Goal: Information Seeking & Learning: Learn about a topic

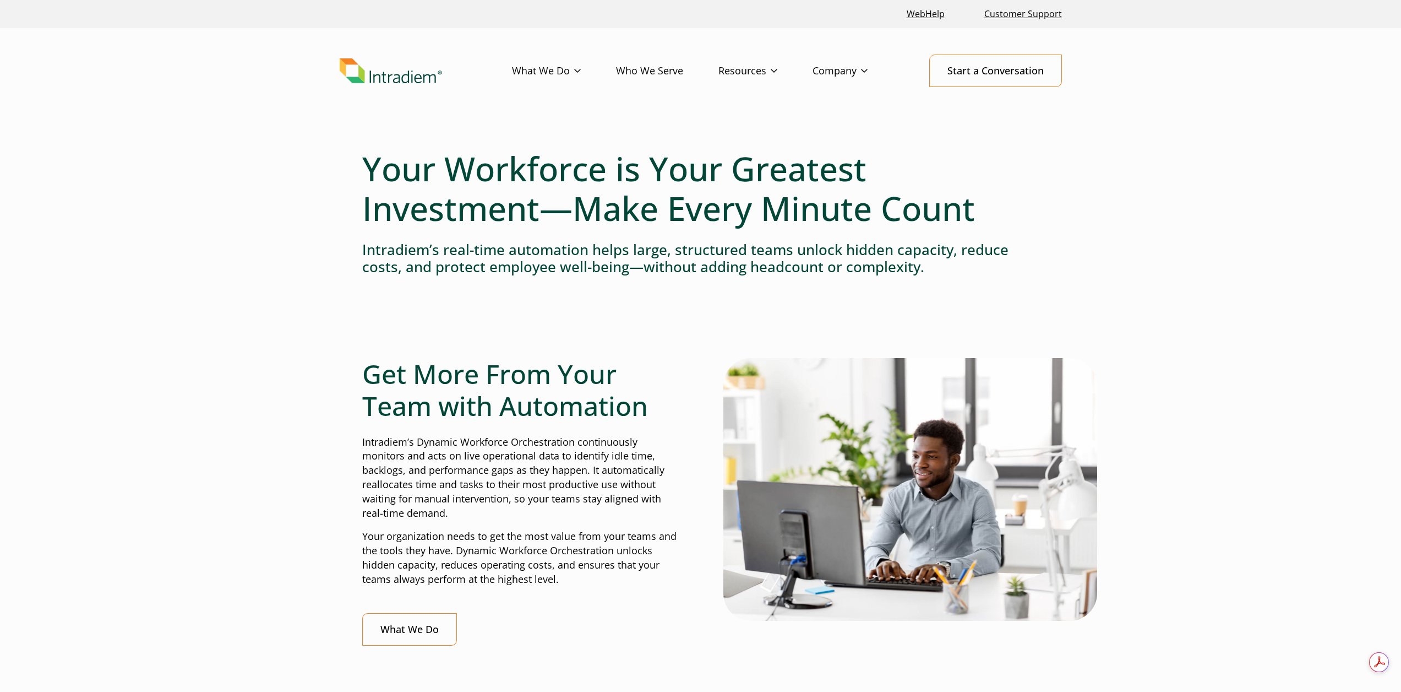
click at [1166, 102] on header "Menu What We Do Platform Who We Serve Resources Blog Events & Webinars News Suc…" at bounding box center [700, 79] width 1401 height 103
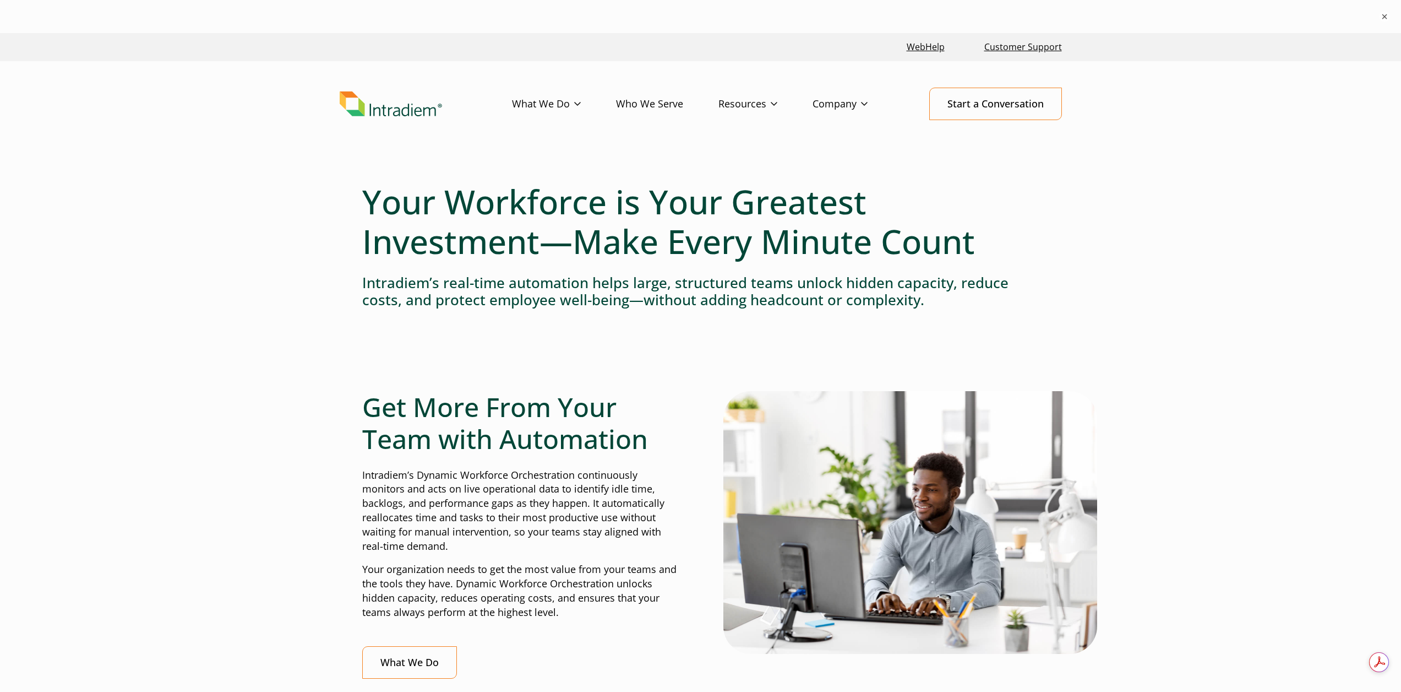
drag, startPoint x: 520, startPoint y: 437, endPoint x: 514, endPoint y: 536, distance: 99.3
click at [516, 540] on p "Intradiem’s Dynamic Workforce Orchestration continuously monitors and acts on l…" at bounding box center [520, 510] width 316 height 85
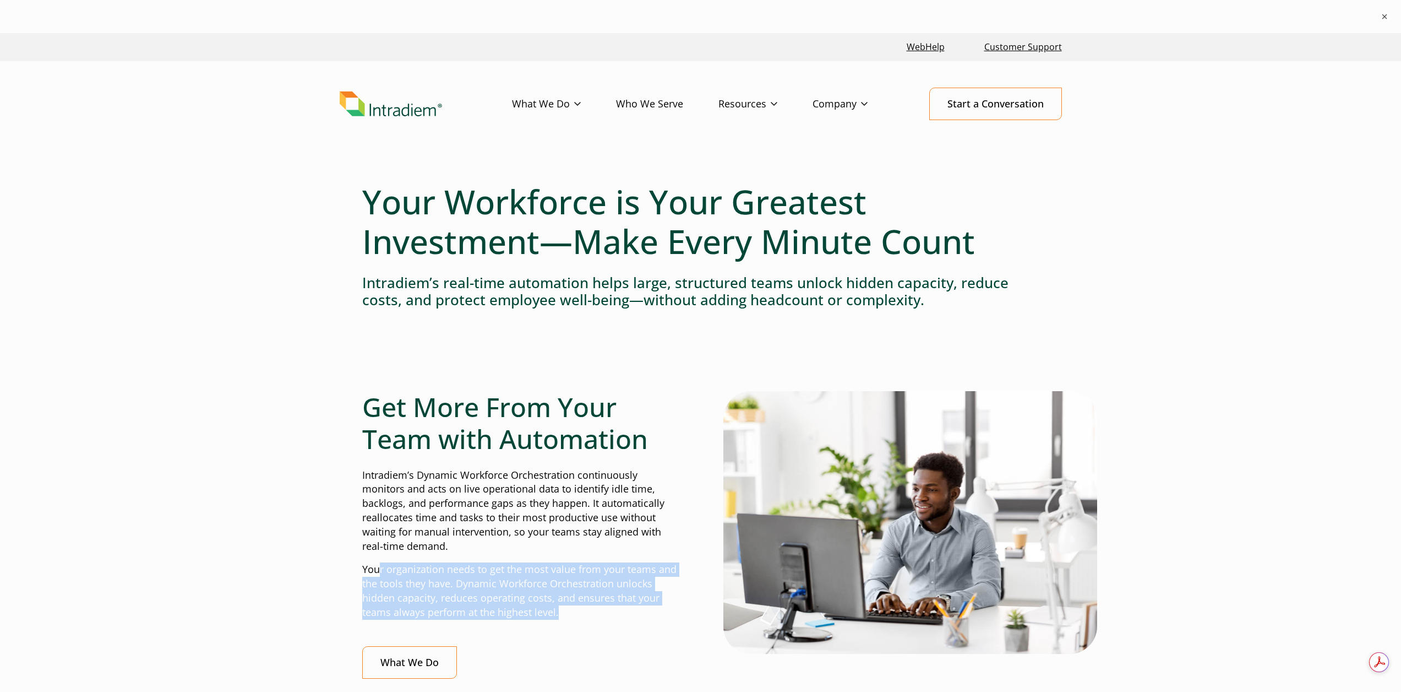
drag, startPoint x: 379, startPoint y: 567, endPoint x: 574, endPoint y: 606, distance: 198.8
click at [574, 606] on p "Your organization needs to get the most value from your teams and the tools the…" at bounding box center [520, 590] width 316 height 57
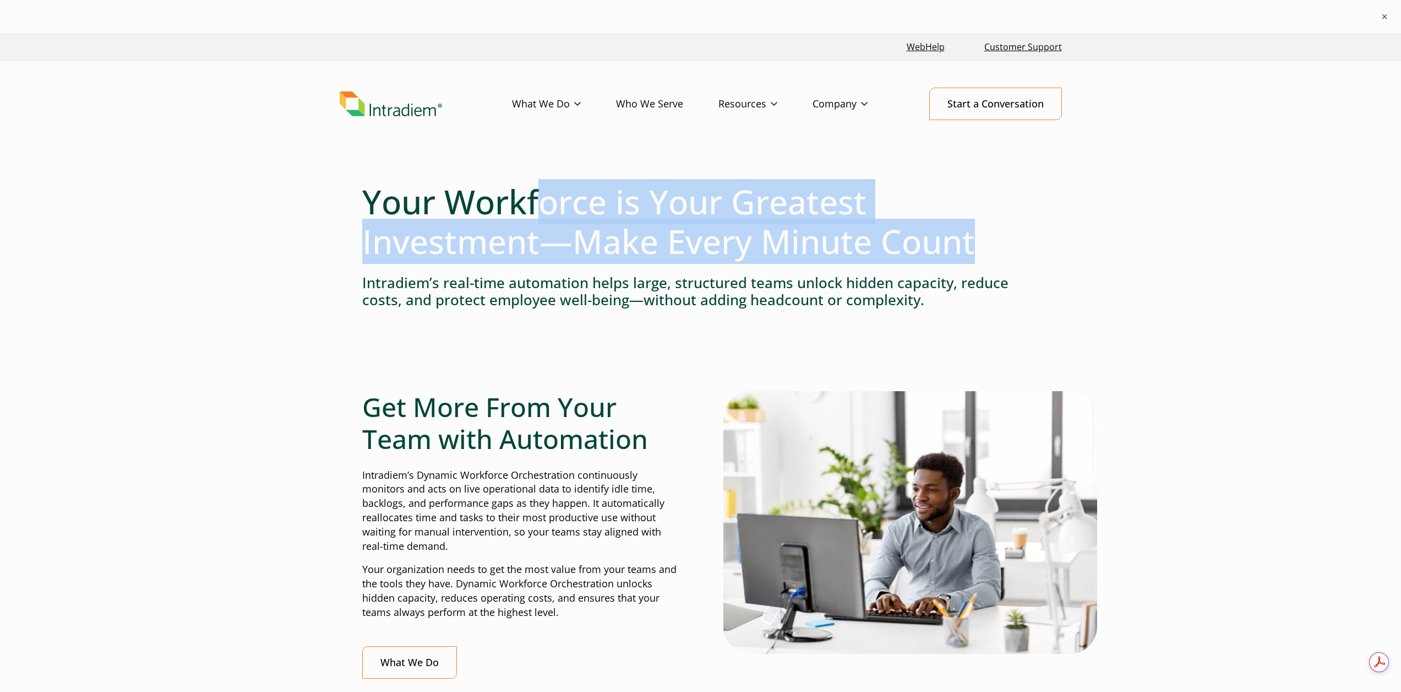
drag, startPoint x: 556, startPoint y: 183, endPoint x: 1018, endPoint y: 244, distance: 465.4
click at [1018, 244] on h1 "Your Workforce is Your Greatest Investment—Make Every Minute Count" at bounding box center [700, 221] width 677 height 79
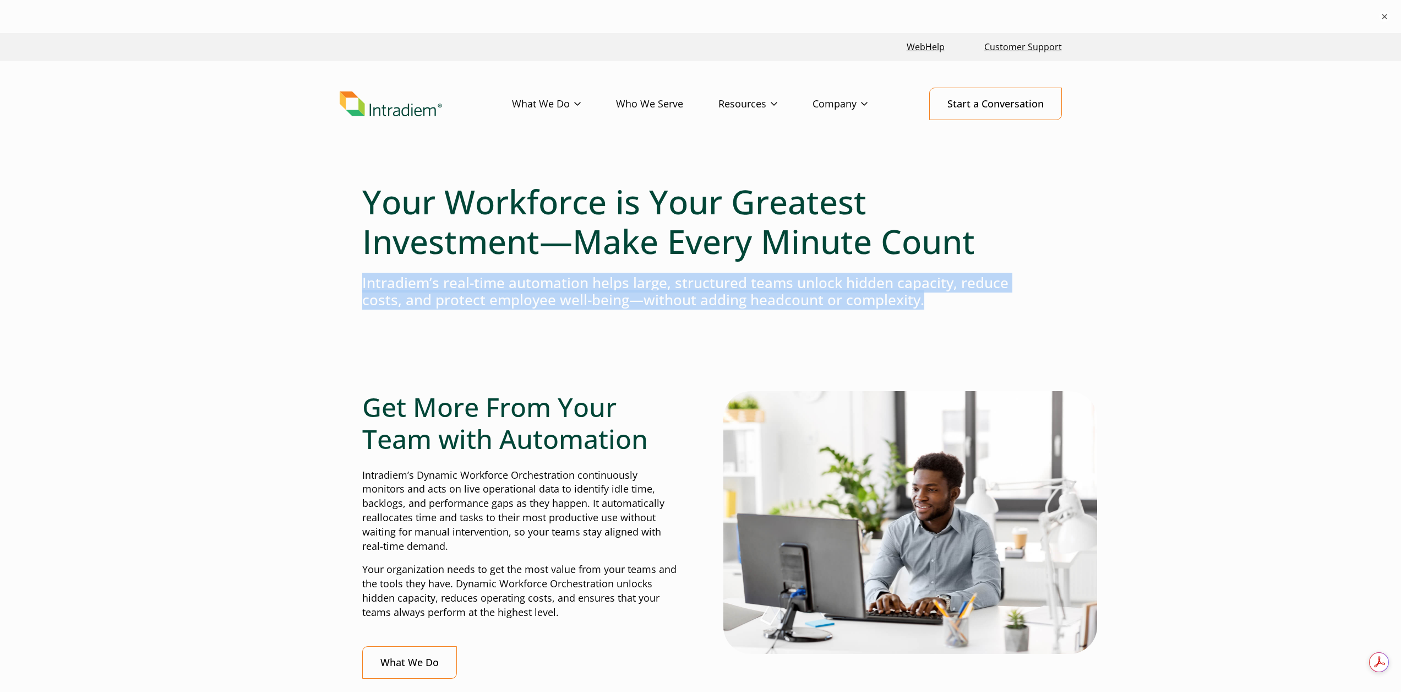
drag, startPoint x: 361, startPoint y: 285, endPoint x: 986, endPoint y: 307, distance: 625.4
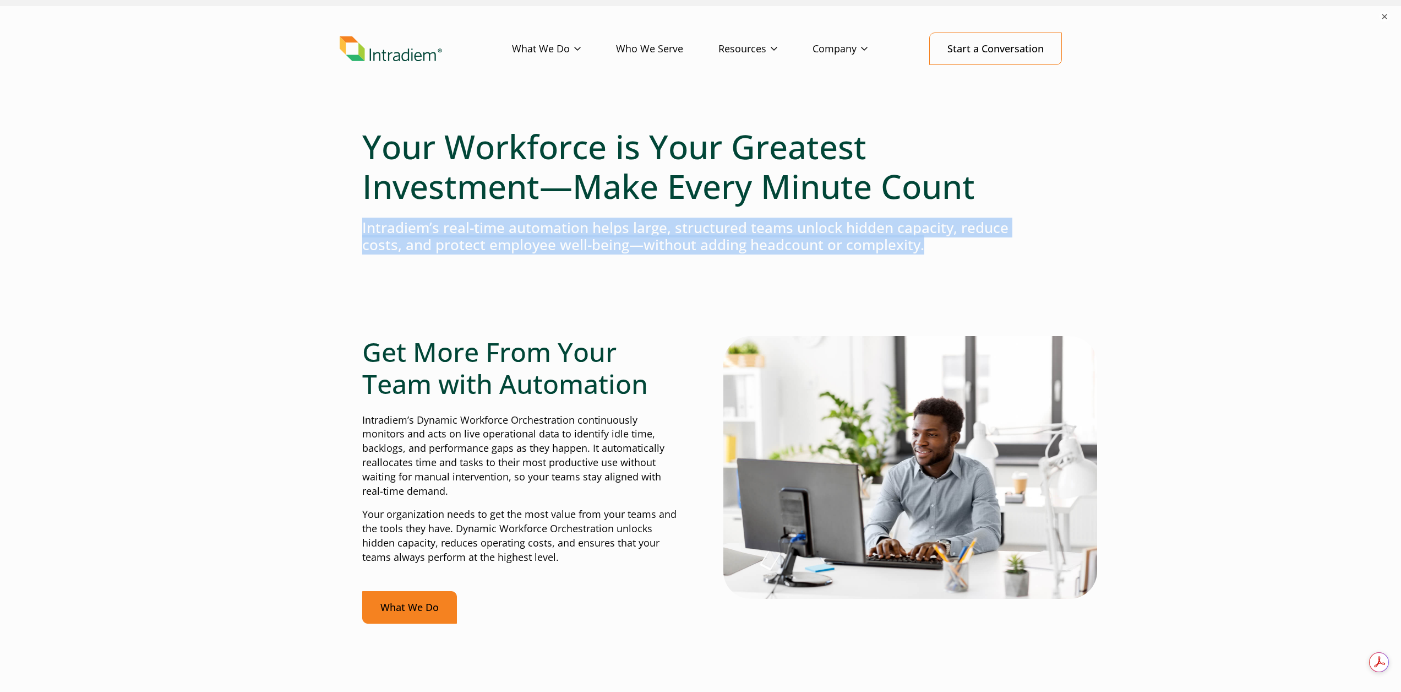
click at [421, 603] on link "What We Do" at bounding box center [409, 607] width 95 height 32
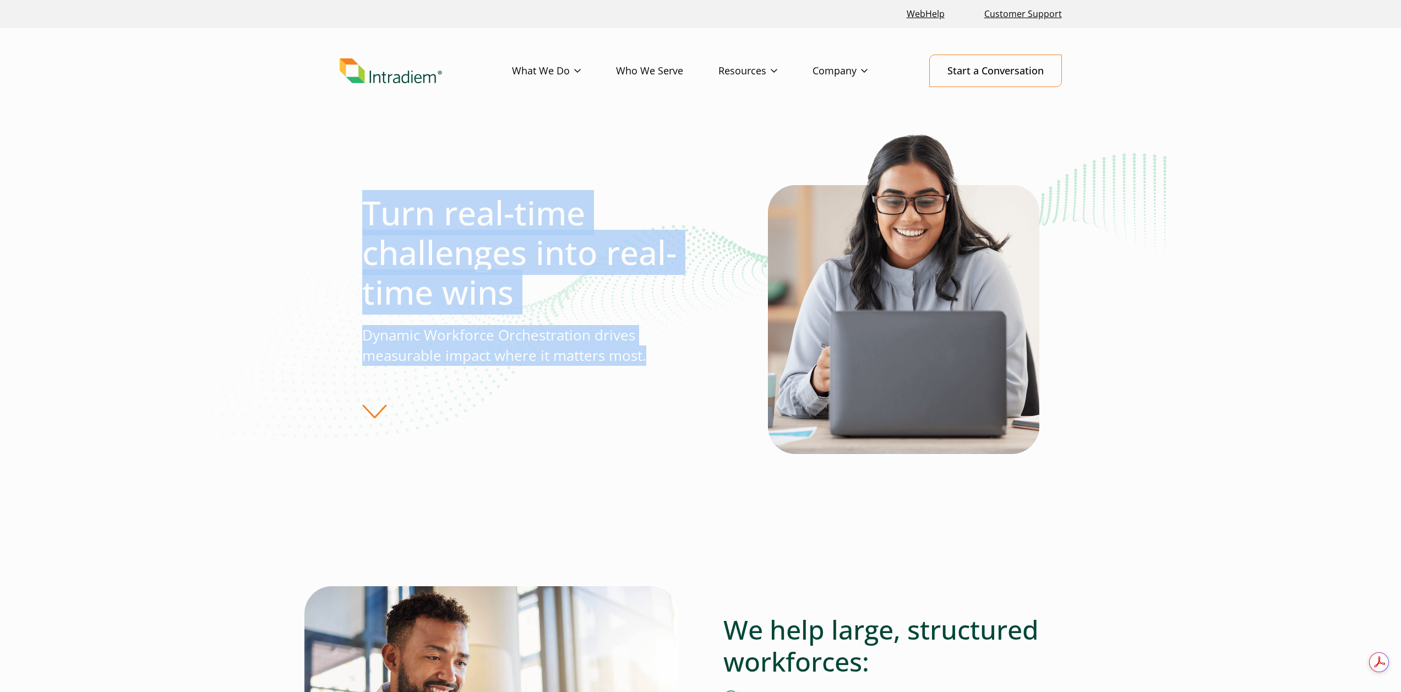
click at [656, 350] on div "Turn real-time challenges into real-time wins Dynamic Workforce Orchestration d…" at bounding box center [701, 305] width 722 height 349
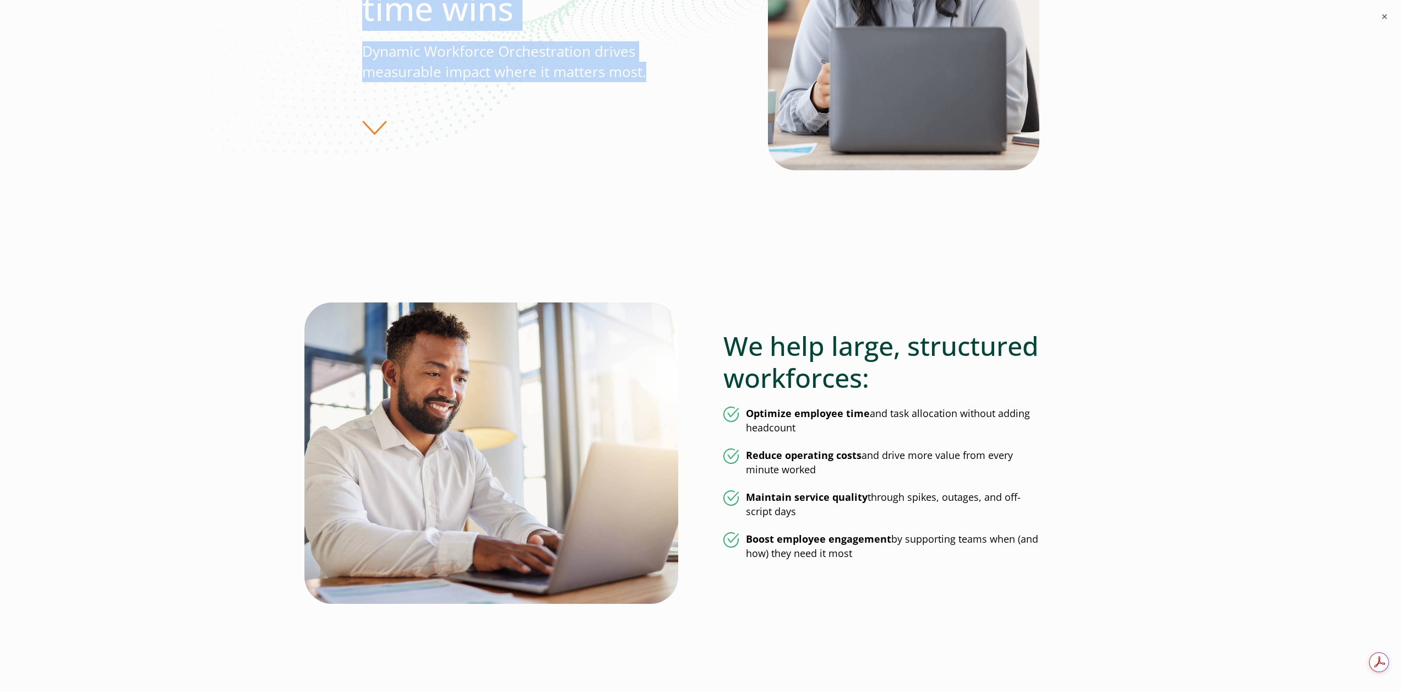
scroll to position [330, 0]
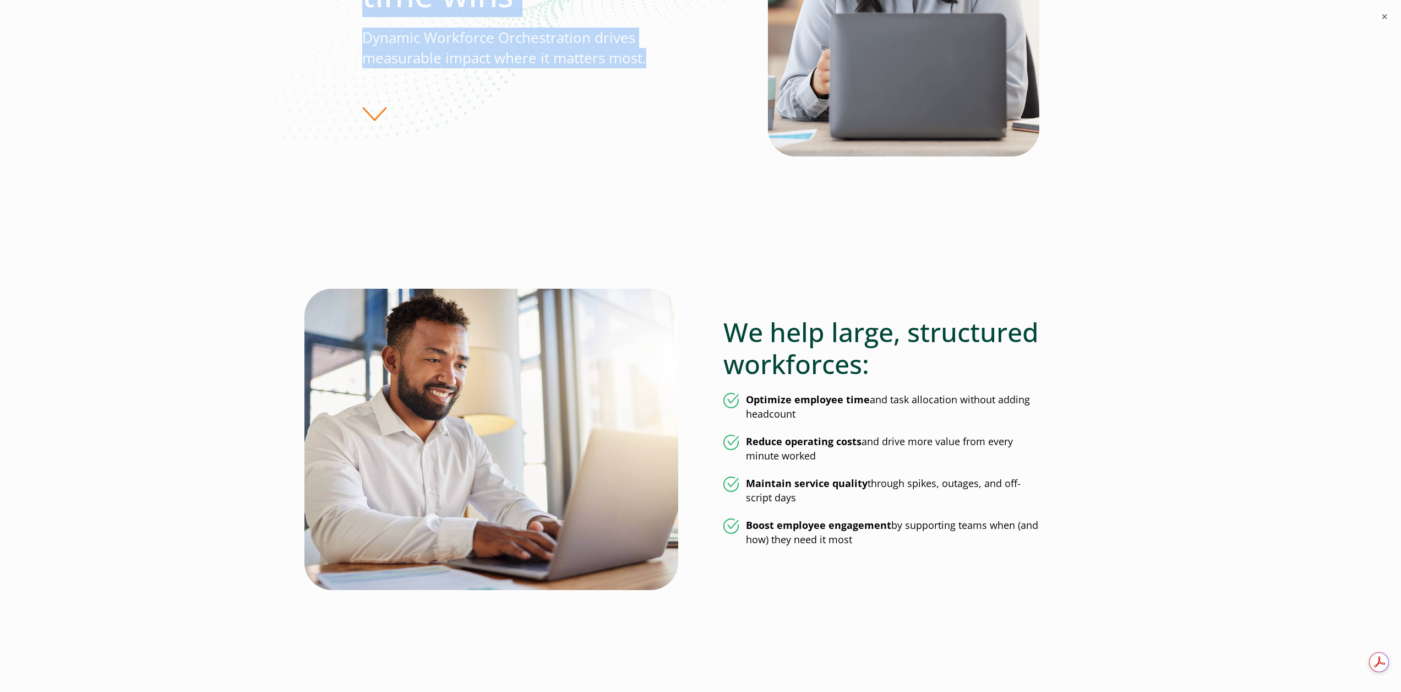
drag, startPoint x: 877, startPoint y: 443, endPoint x: 936, endPoint y: 458, distance: 61.4
click at [936, 458] on li "Reduce operating costs and drive more value from every minute worked" at bounding box center [882, 448] width 316 height 29
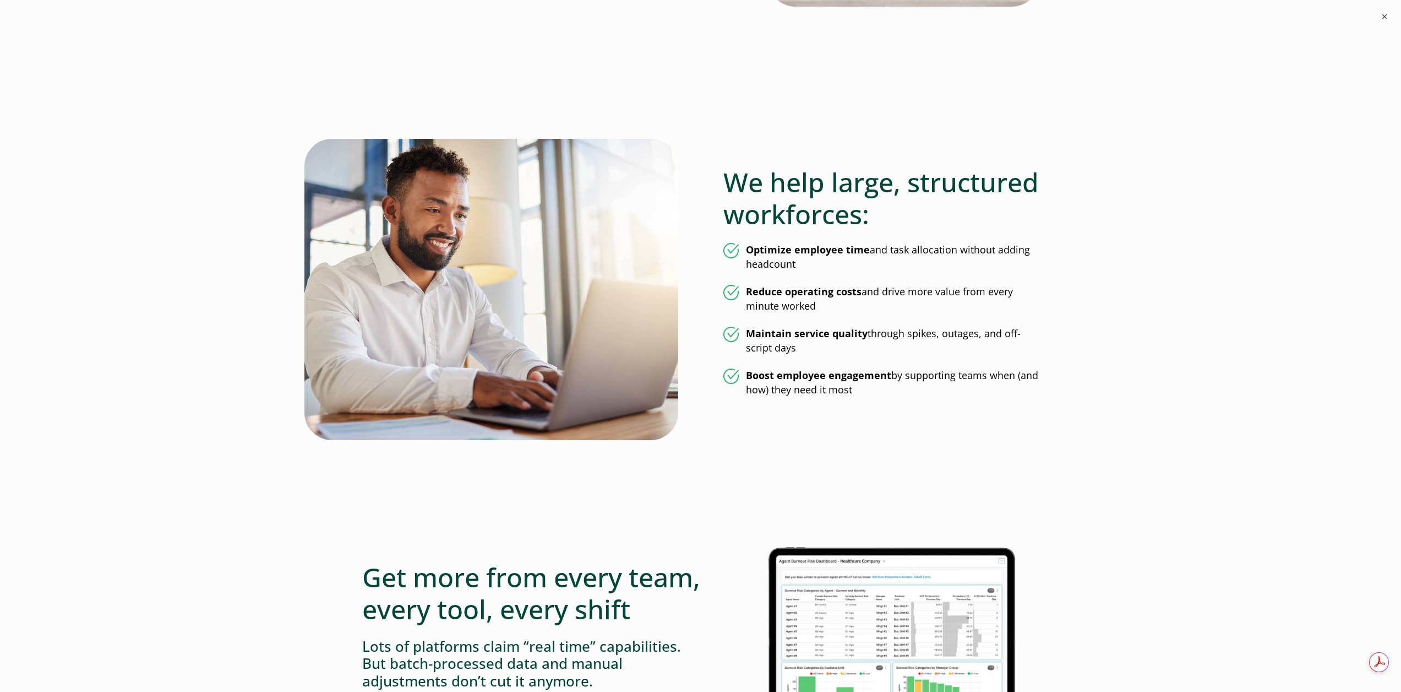
scroll to position [551, 0]
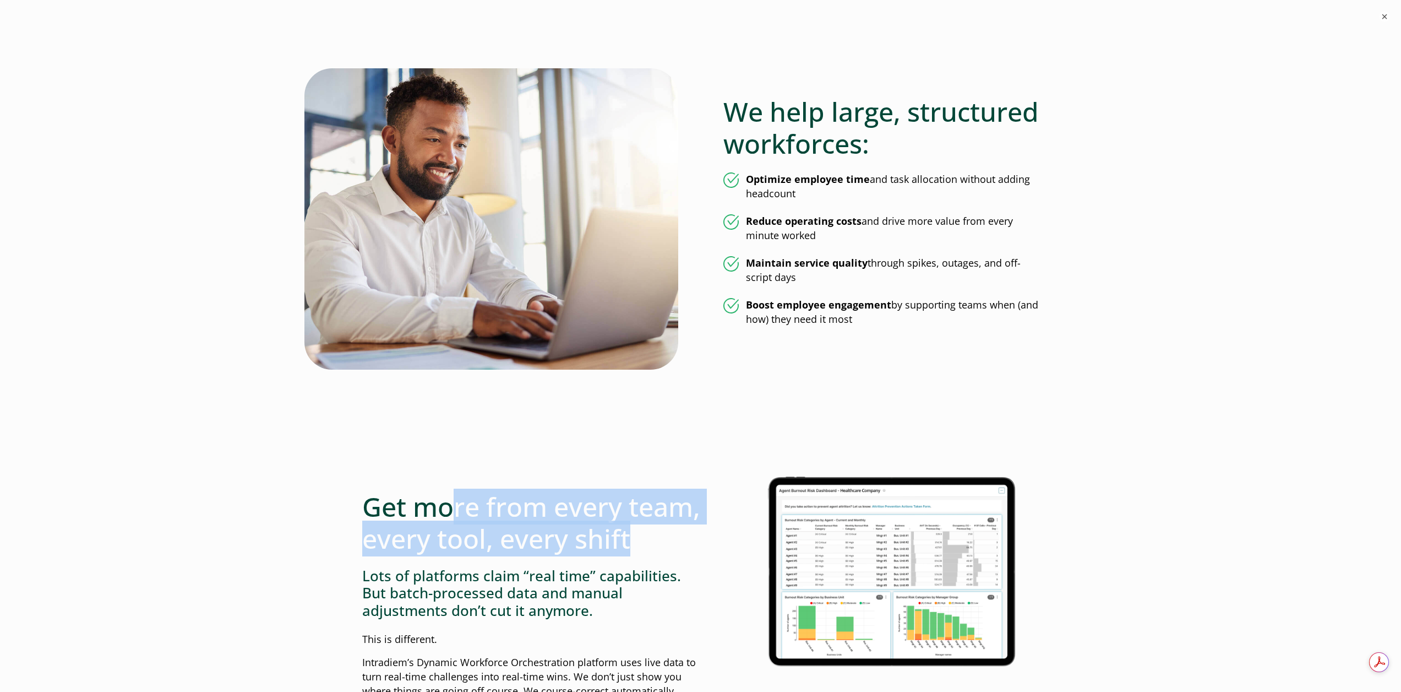
drag, startPoint x: 463, startPoint y: 507, endPoint x: 517, endPoint y: 546, distance: 66.8
click at [507, 554] on h2 "Get more from every team, every tool, every shift" at bounding box center [531, 522] width 339 height 63
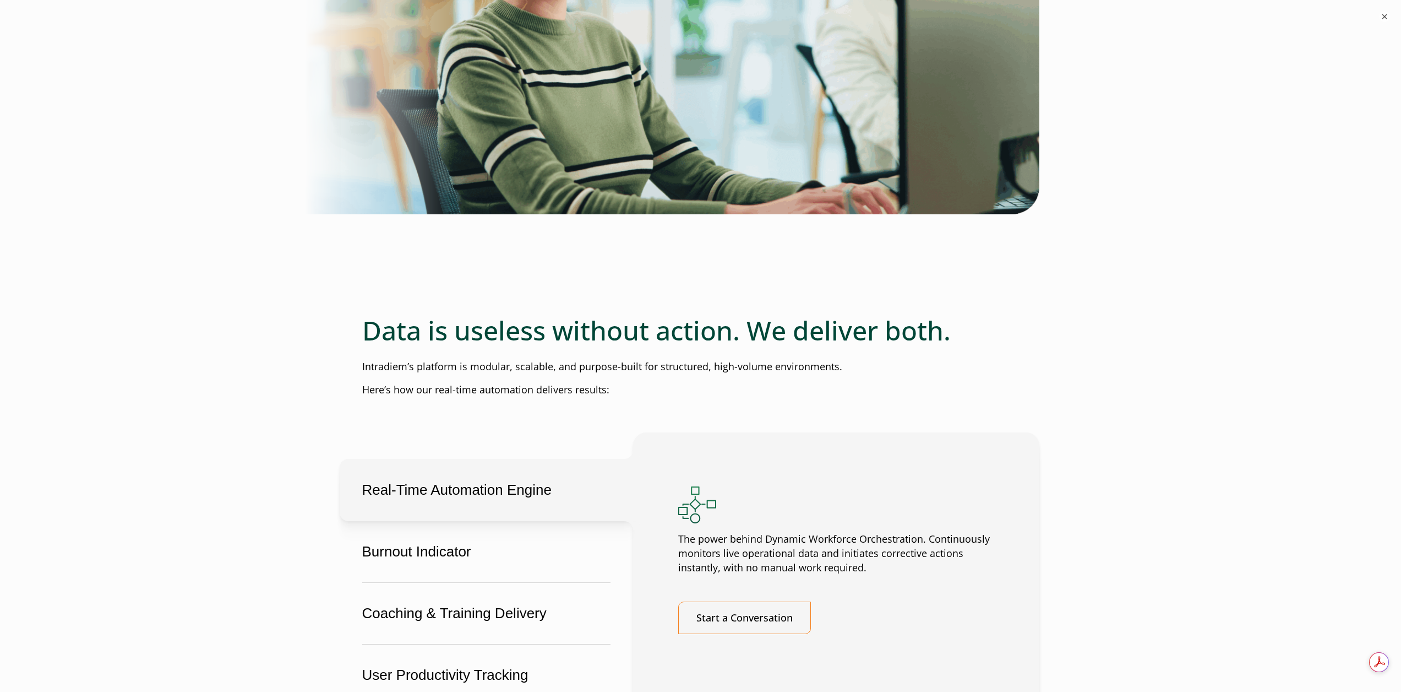
scroll to position [1652, 0]
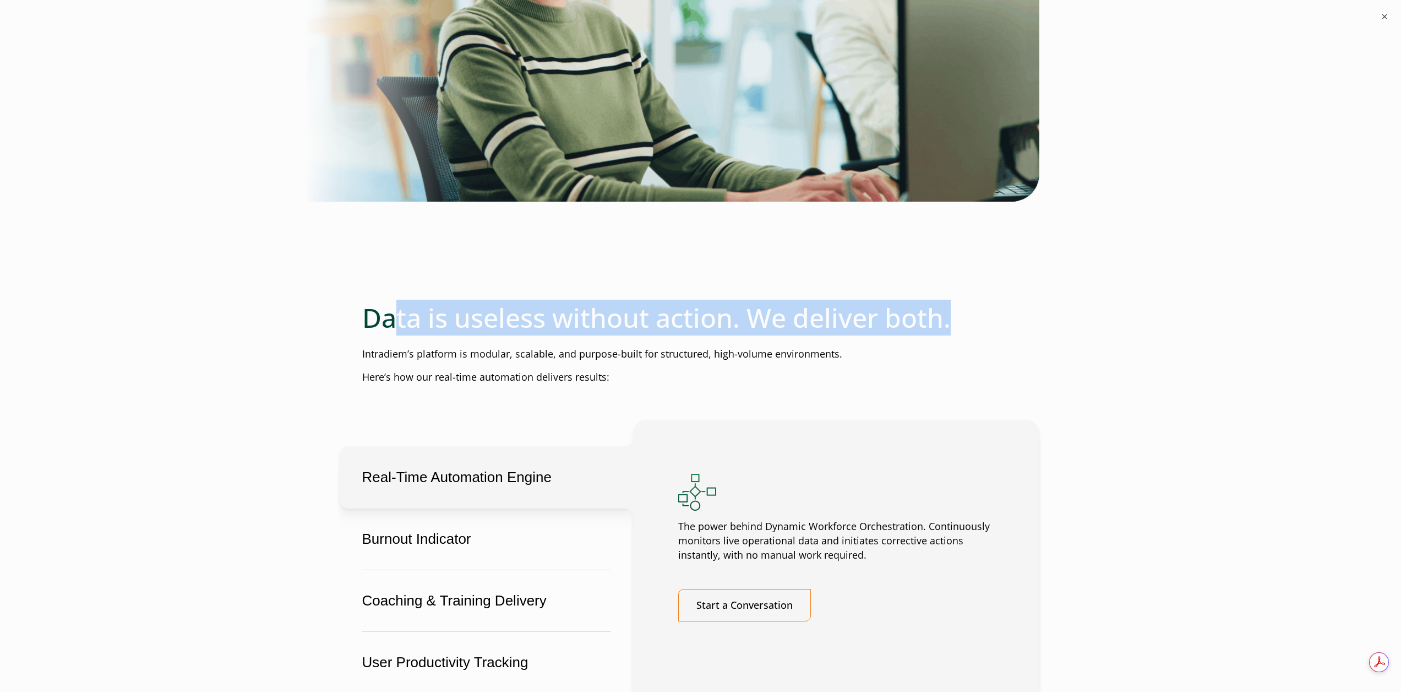
drag, startPoint x: 392, startPoint y: 356, endPoint x: 1052, endPoint y: 354, distance: 660.2
click at [1052, 354] on div "Turn real-time challenges into real-time wins Dynamic Workforce Orchestration d…" at bounding box center [701, 388] width 722 height 3753
